Goal: Task Accomplishment & Management: Manage account settings

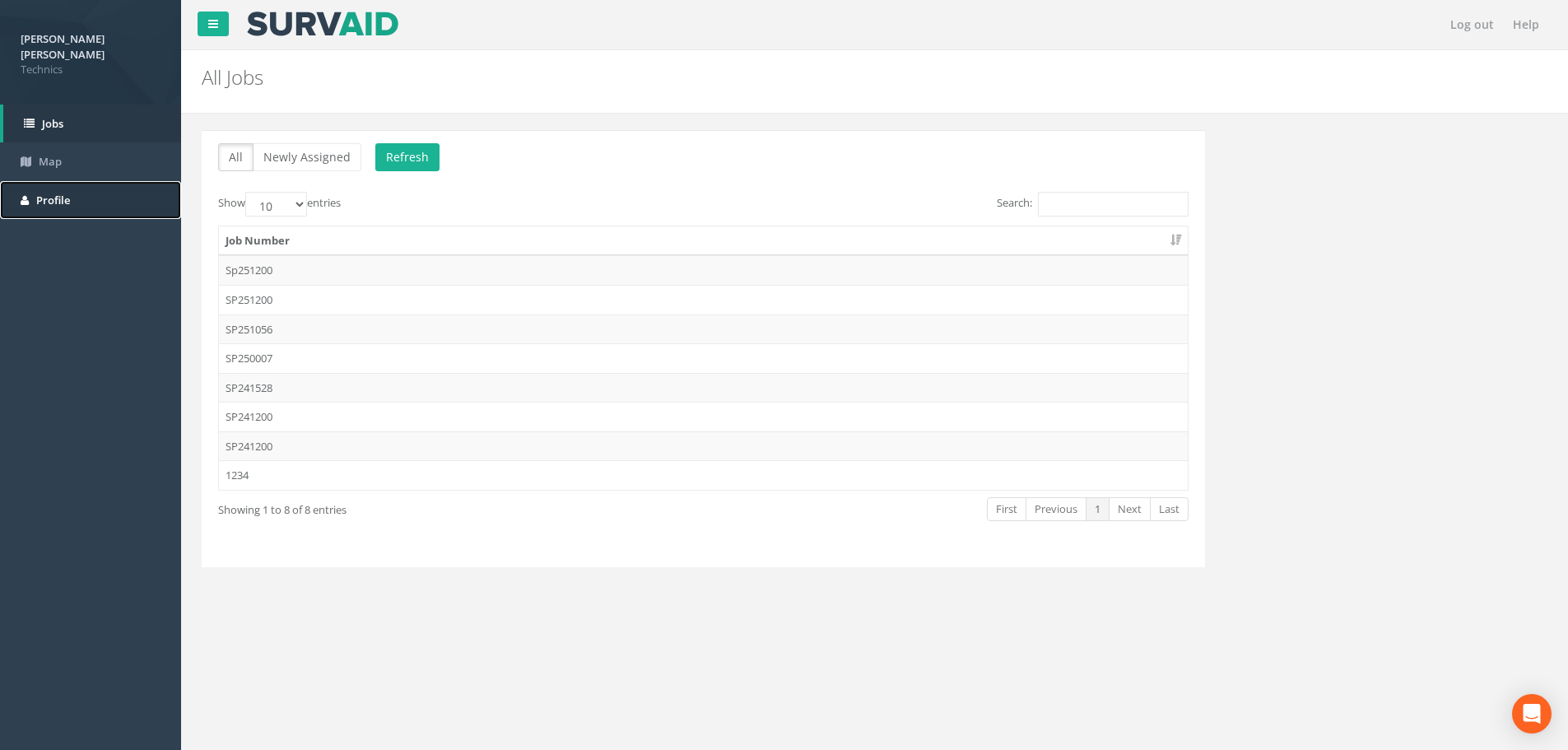
click at [48, 181] on link "Profile" at bounding box center [91, 200] width 181 height 38
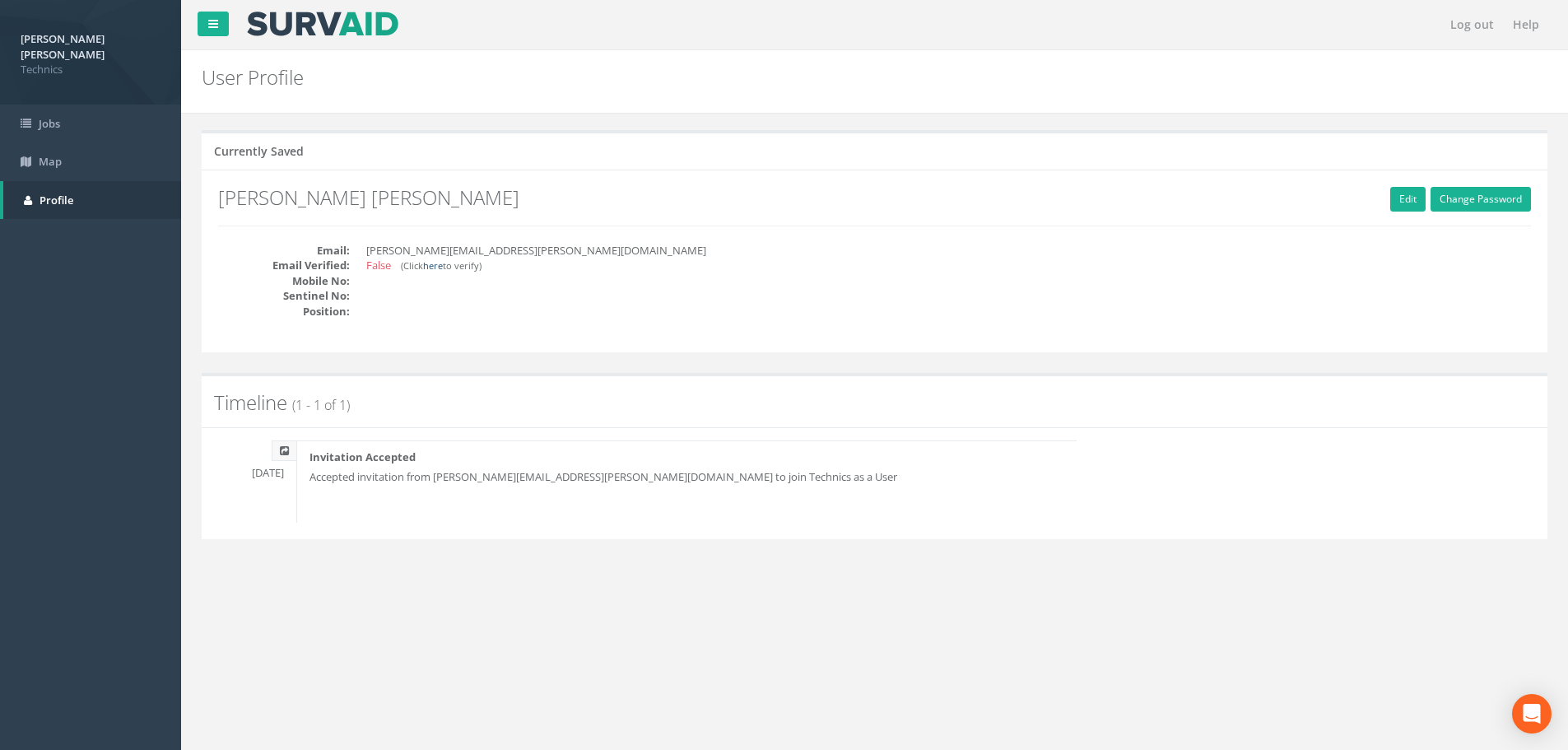
click at [432, 267] on link "here" at bounding box center [433, 266] width 20 height 13
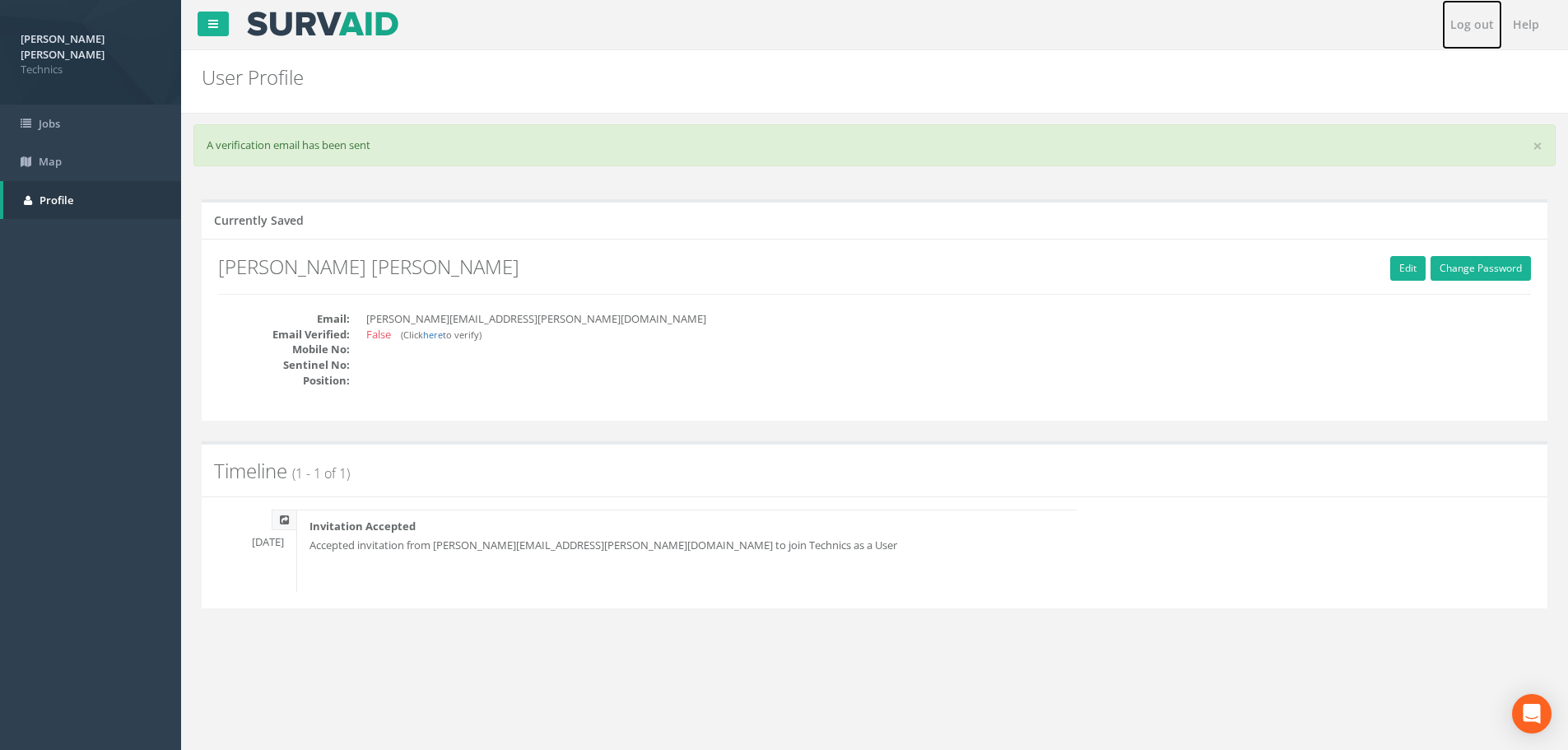
click at [1472, 24] on link "Log out" at bounding box center [1472, 25] width 60 height 49
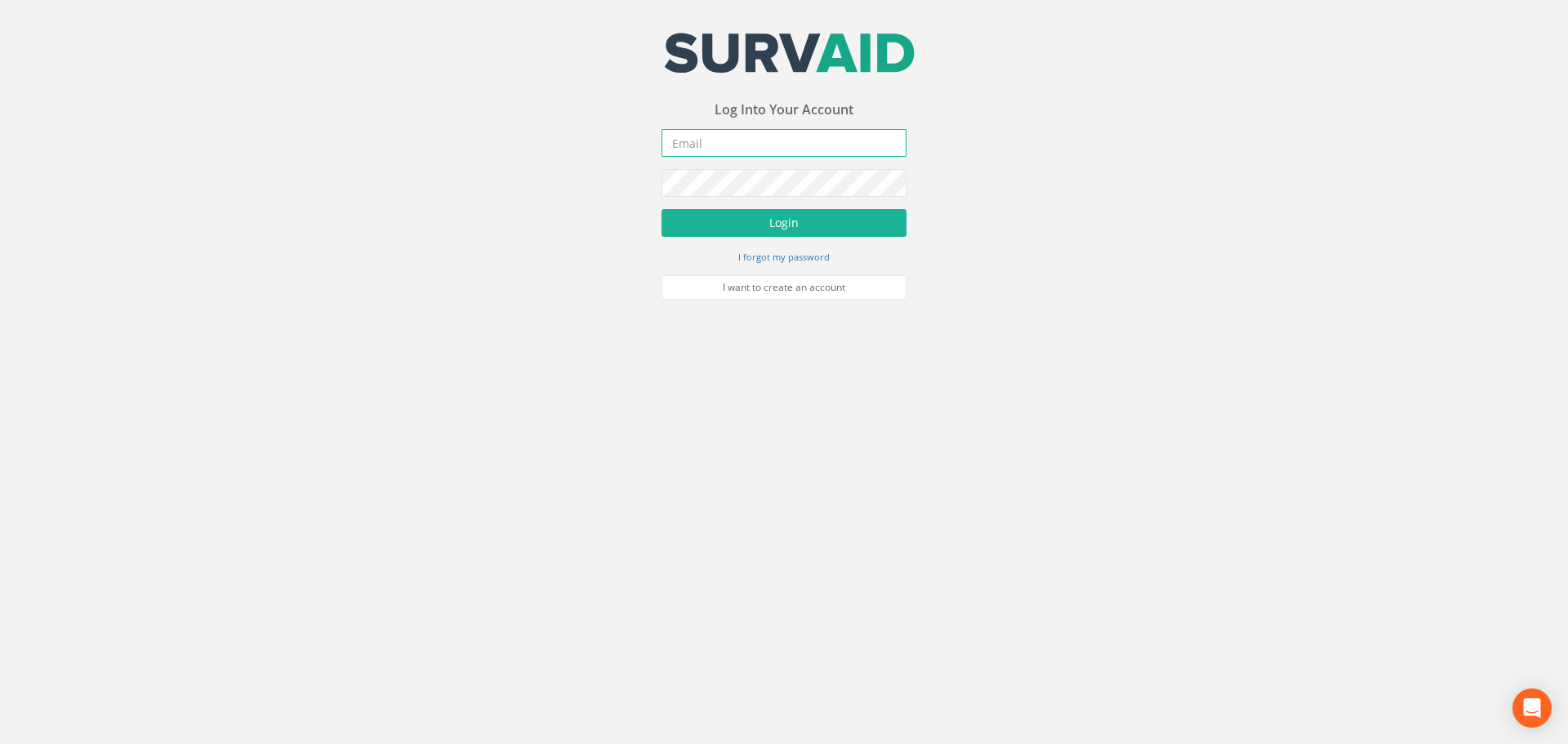
click at [709, 150] on input "email" at bounding box center [784, 142] width 245 height 28
type input "[PERSON_NAME][EMAIL_ADDRESS][PERSON_NAME][DOMAIN_NAME]"
click at [662, 209] on button "Login" at bounding box center [784, 222] width 245 height 28
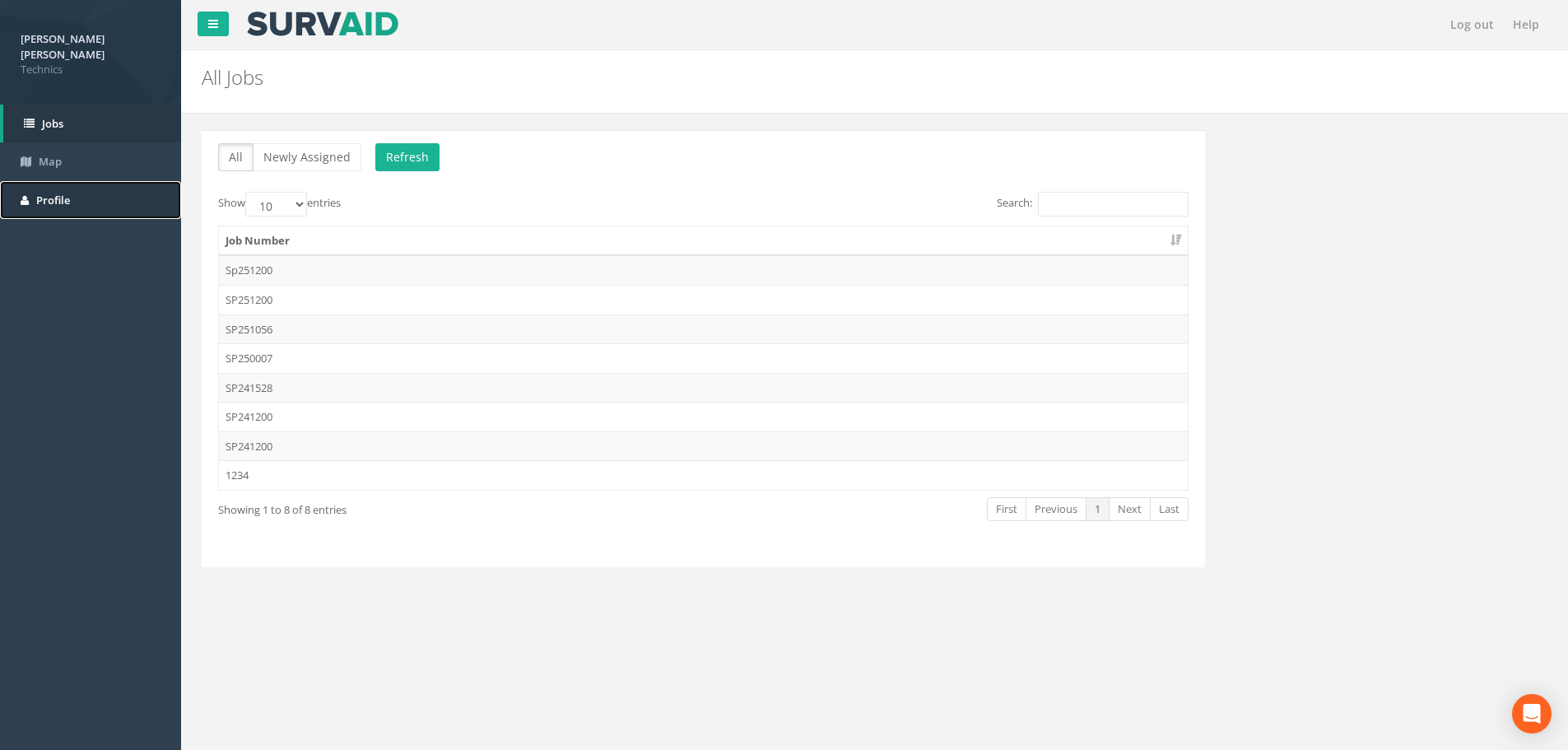
click at [73, 182] on link "Profile" at bounding box center [91, 200] width 181 height 38
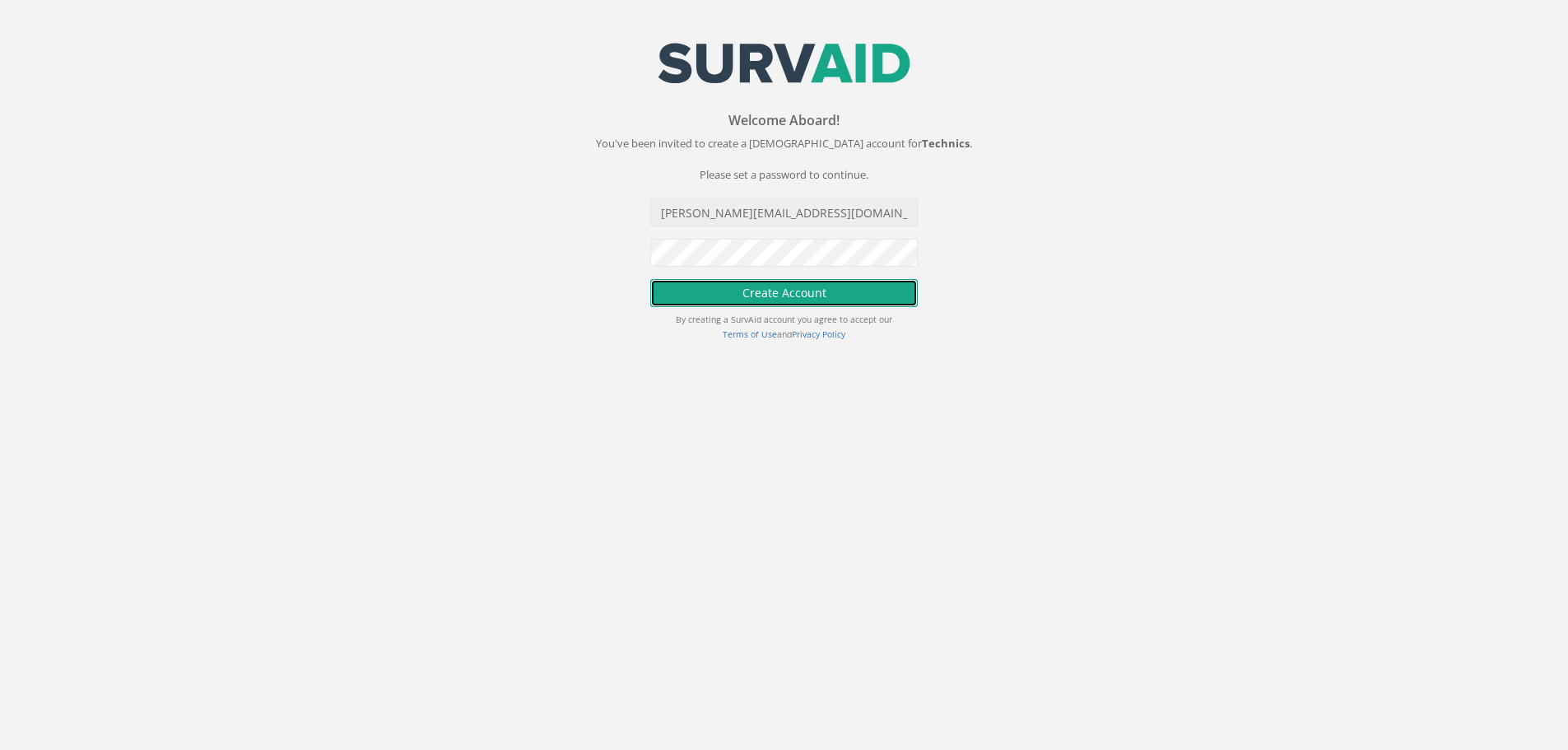
click at [755, 288] on button "Create Account" at bounding box center [784, 293] width 268 height 28
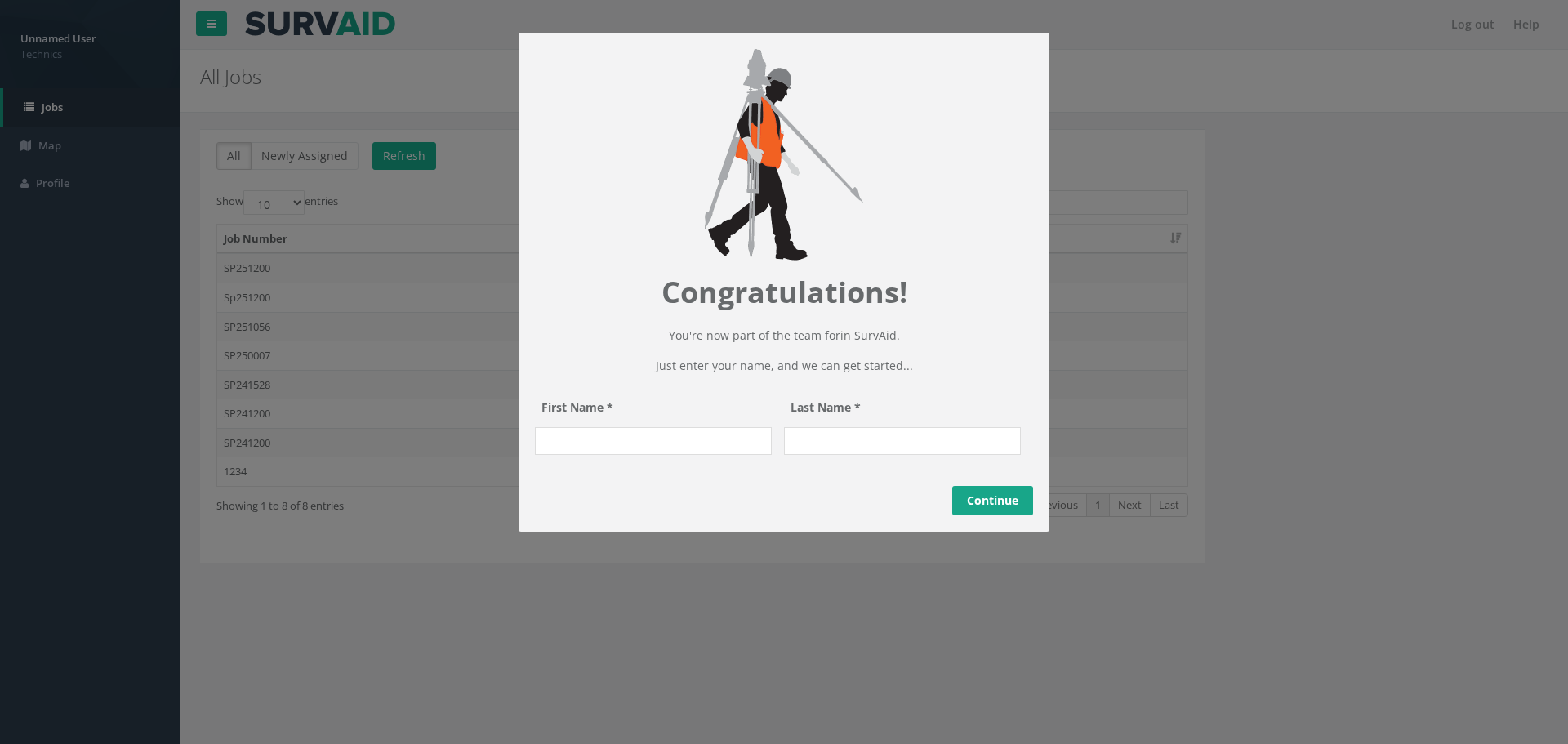
click at [610, 455] on input "First Name *" at bounding box center [653, 441] width 237 height 28
type input "Harsha"
click at [858, 455] on input "Last Name *" at bounding box center [902, 441] width 237 height 28
type input "Aknapuram"
